Goal: Information Seeking & Learning: Understand process/instructions

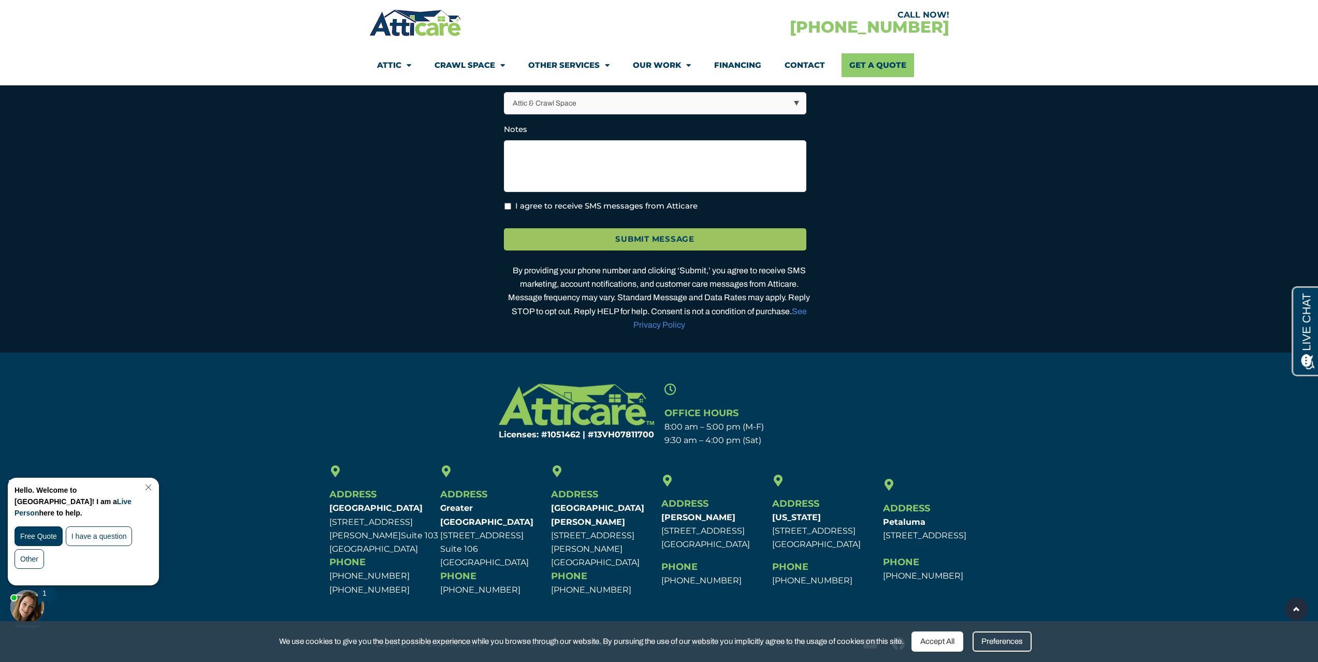
scroll to position [2502, 0]
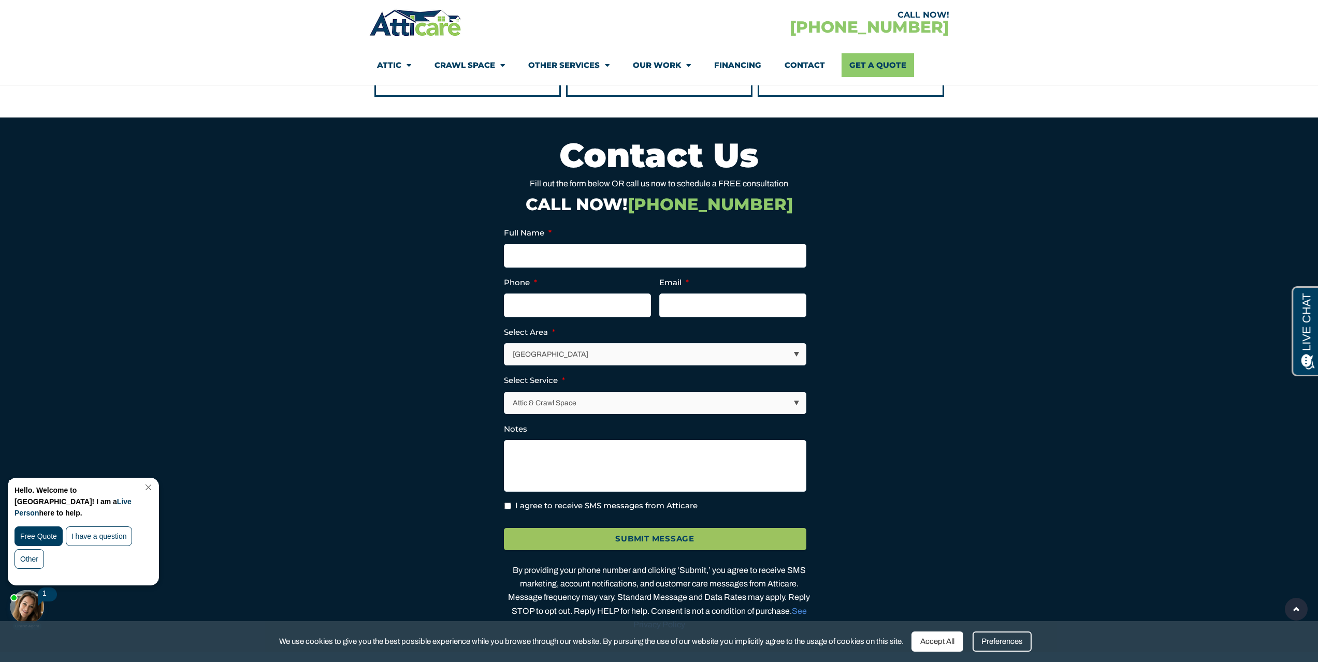
click at [528, 364] on select "[GEOGRAPHIC_DATA] [GEOGRAPHIC_DATA] [US_STATE] / [US_STATE] Area Other Areas" at bounding box center [654, 354] width 301 height 21
drag, startPoint x: 536, startPoint y: 369, endPoint x: 519, endPoint y: 368, distance: 17.7
click at [536, 365] on select "[GEOGRAPHIC_DATA] [GEOGRAPHIC_DATA] [US_STATE] / [US_STATE] Area Other Areas" at bounding box center [654, 354] width 301 height 21
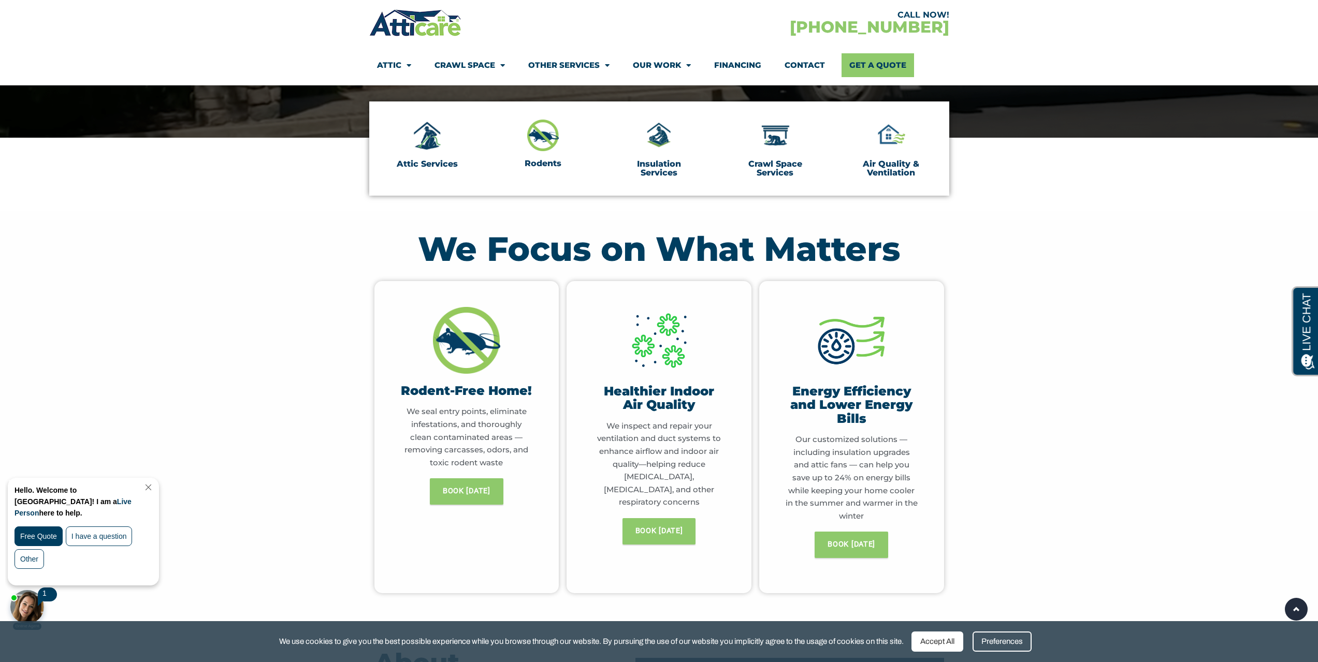
scroll to position [0, 0]
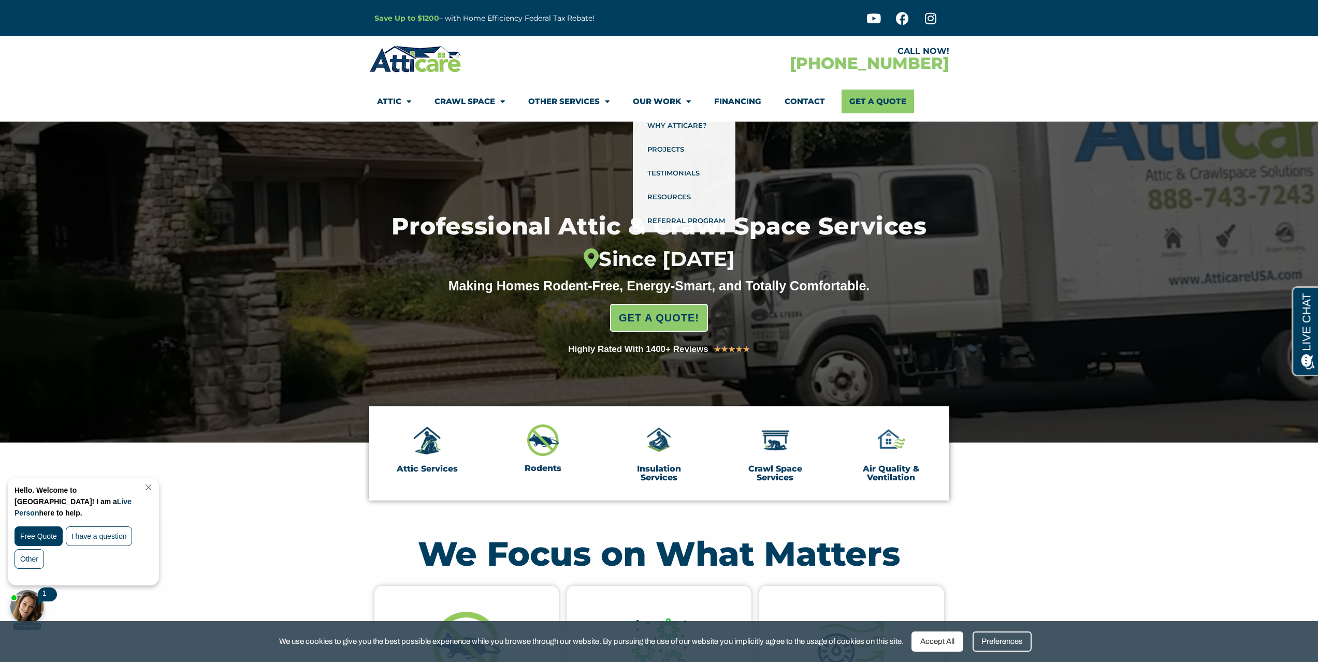
click at [752, 101] on link "Financing" at bounding box center [737, 102] width 47 height 24
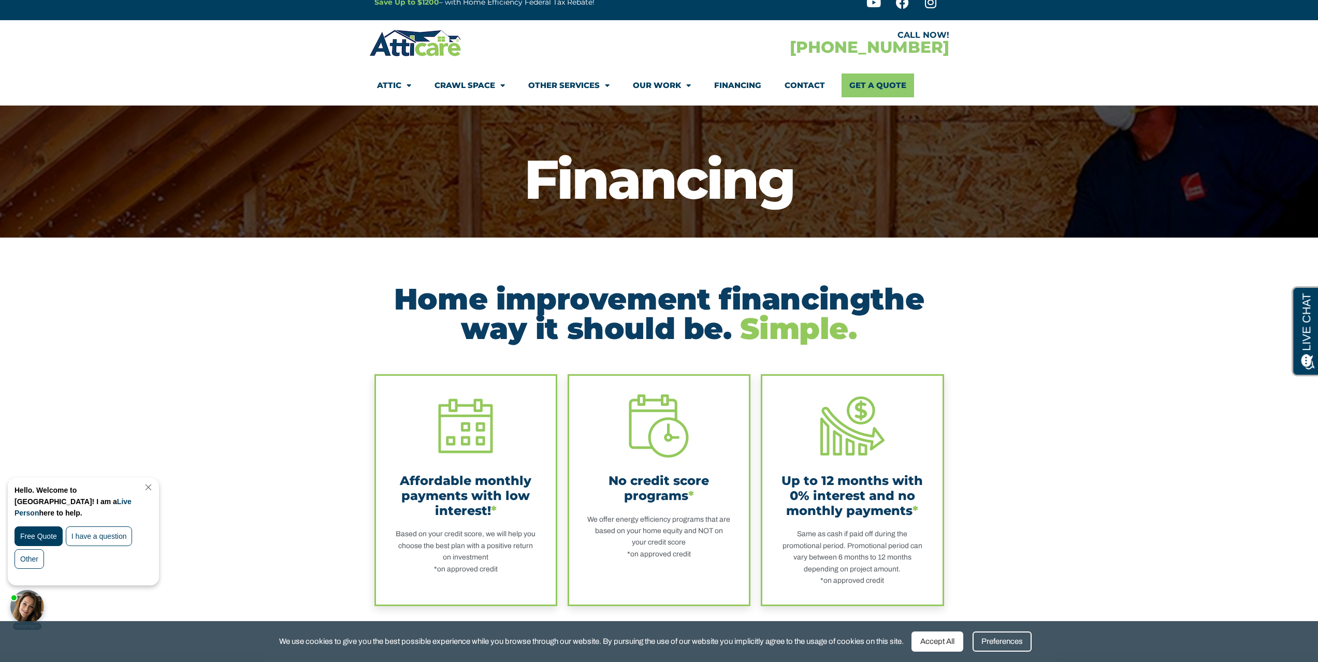
scroll to position [207, 0]
